Goal: Information Seeking & Learning: Check status

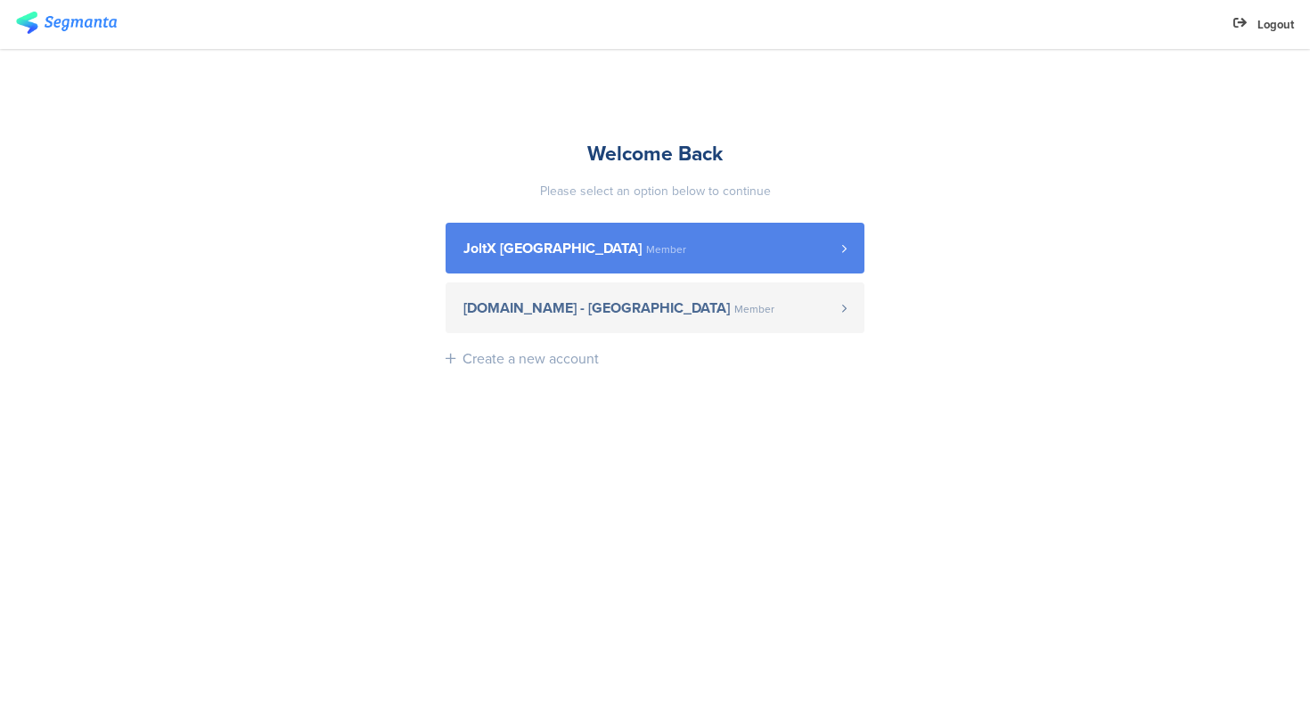
click at [644, 259] on link "JoltX [GEOGRAPHIC_DATA] Member" at bounding box center [655, 248] width 419 height 51
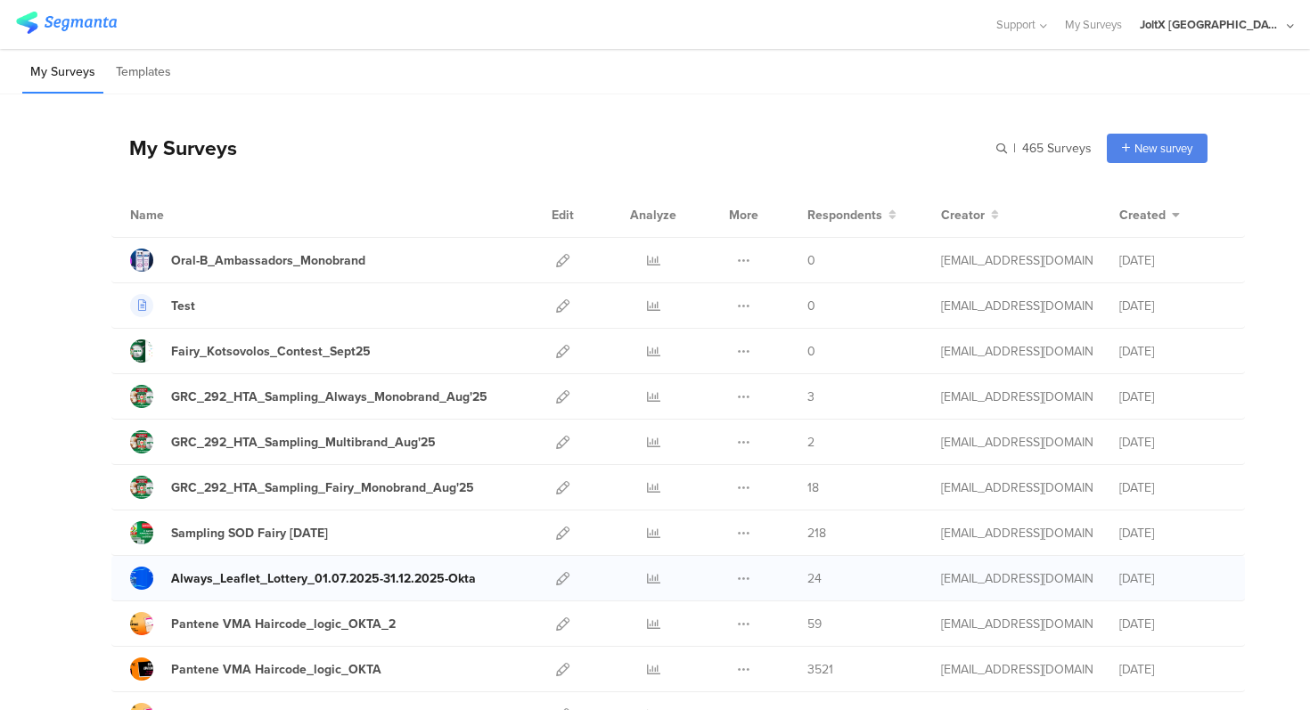
click at [453, 578] on div "Always_Leaflet_Lottery_01.07.2025-31.12.2025-Okta" at bounding box center [323, 579] width 305 height 19
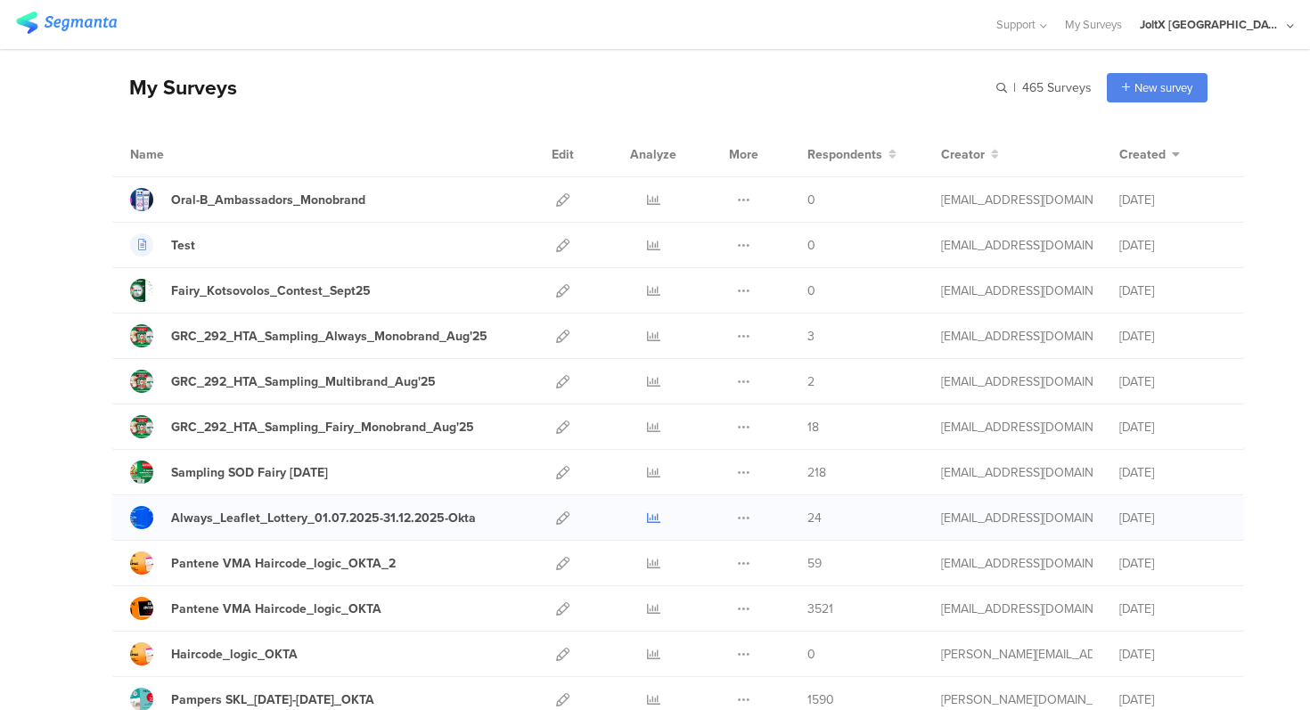
click at [652, 515] on icon at bounding box center [653, 518] width 13 height 13
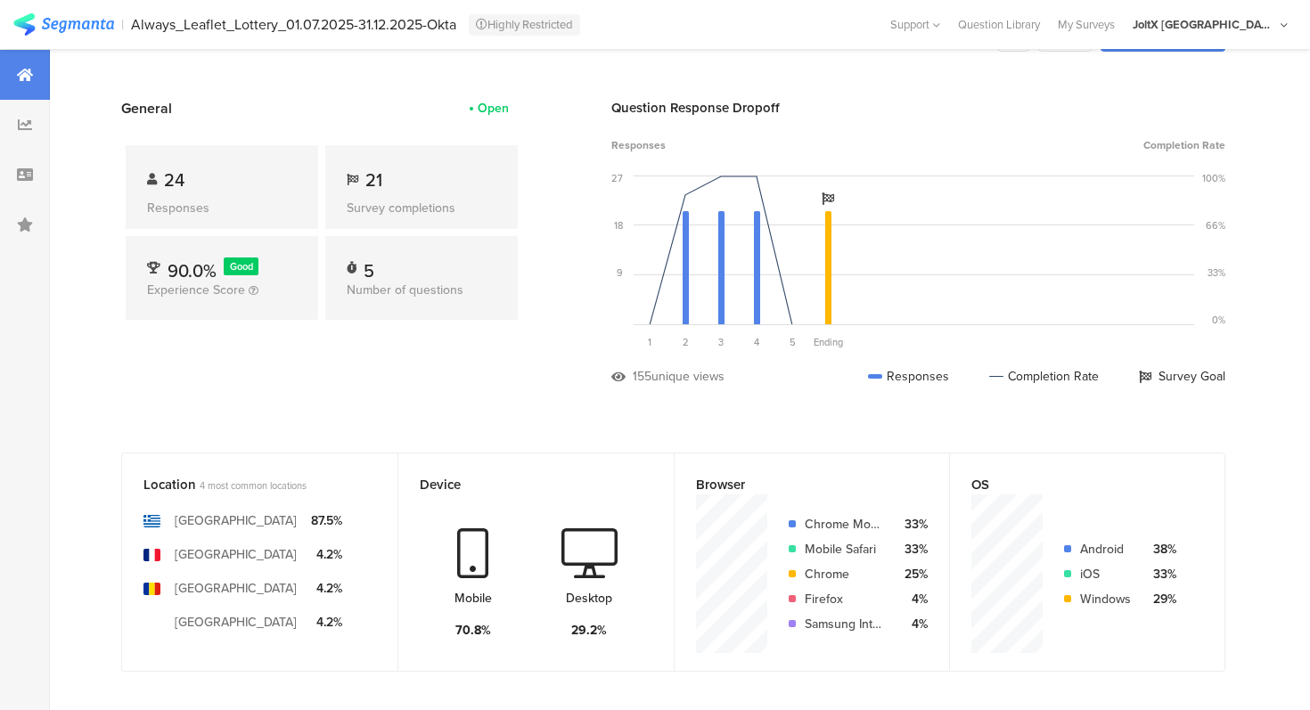
scroll to position [57, 0]
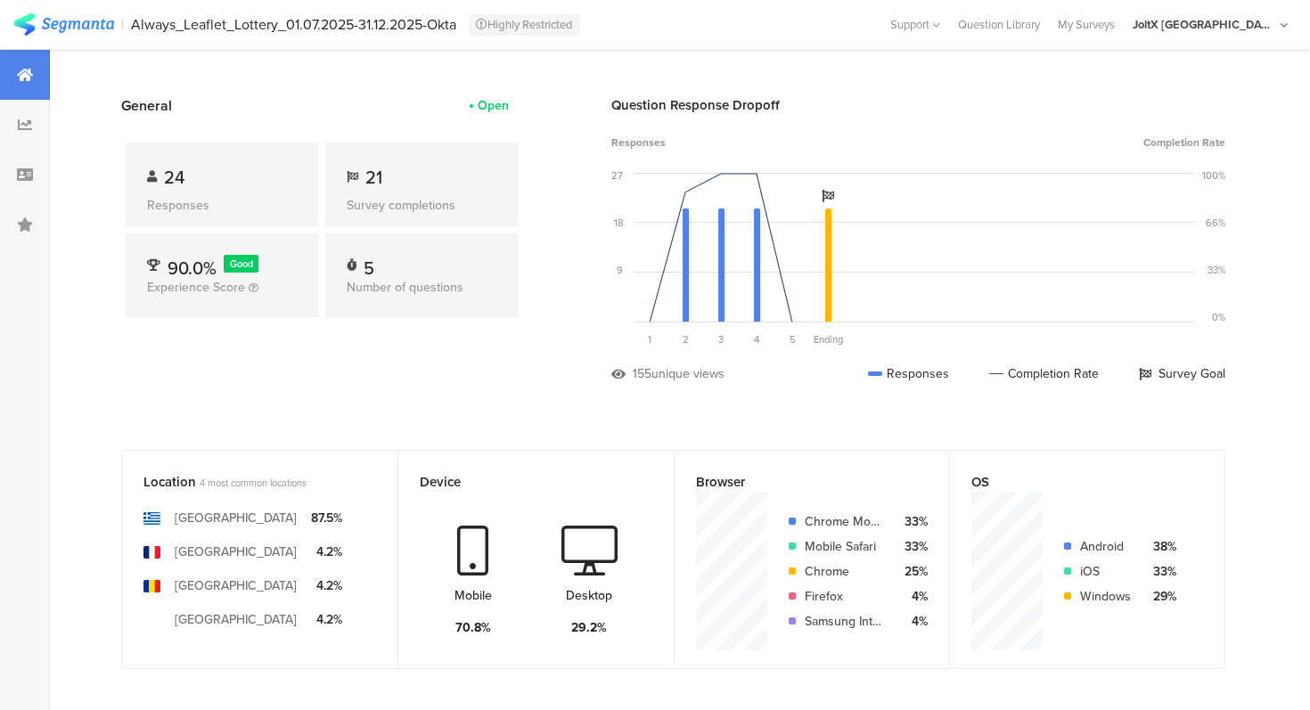
click at [173, 184] on span "24" at bounding box center [174, 177] width 20 height 27
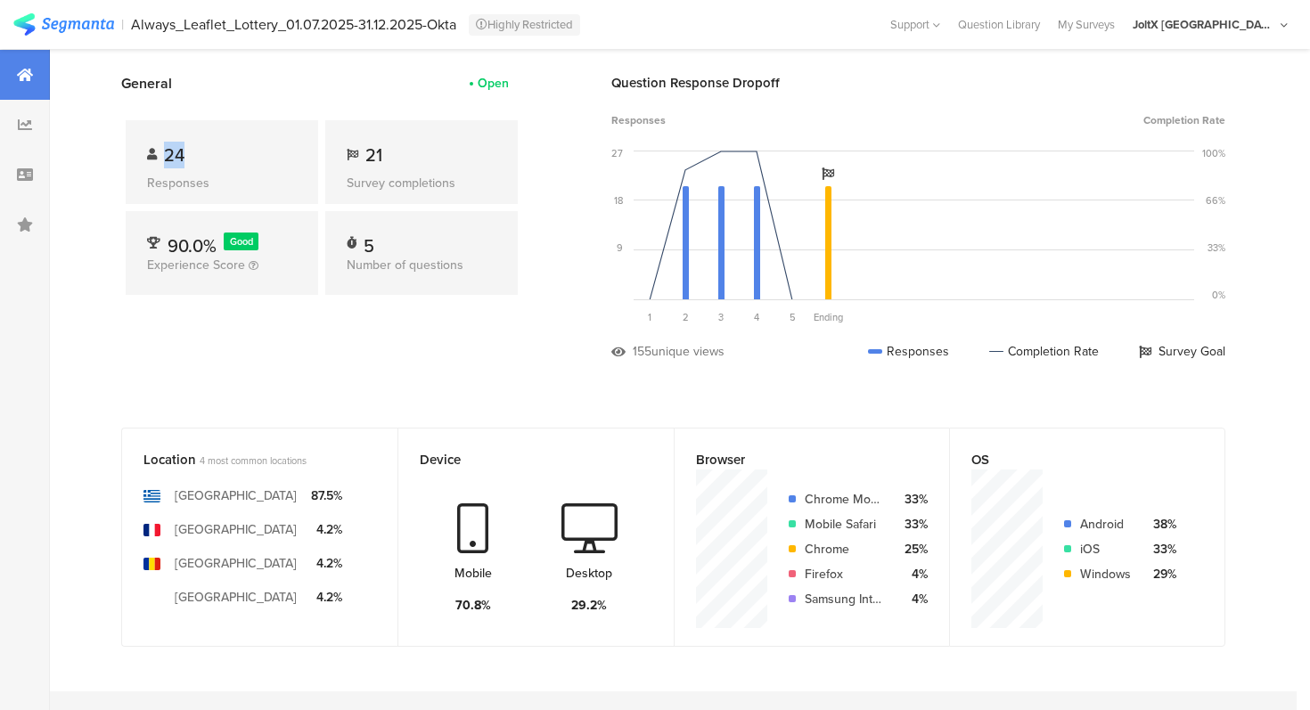
scroll to position [80, 0]
